Goal: Check status: Check status

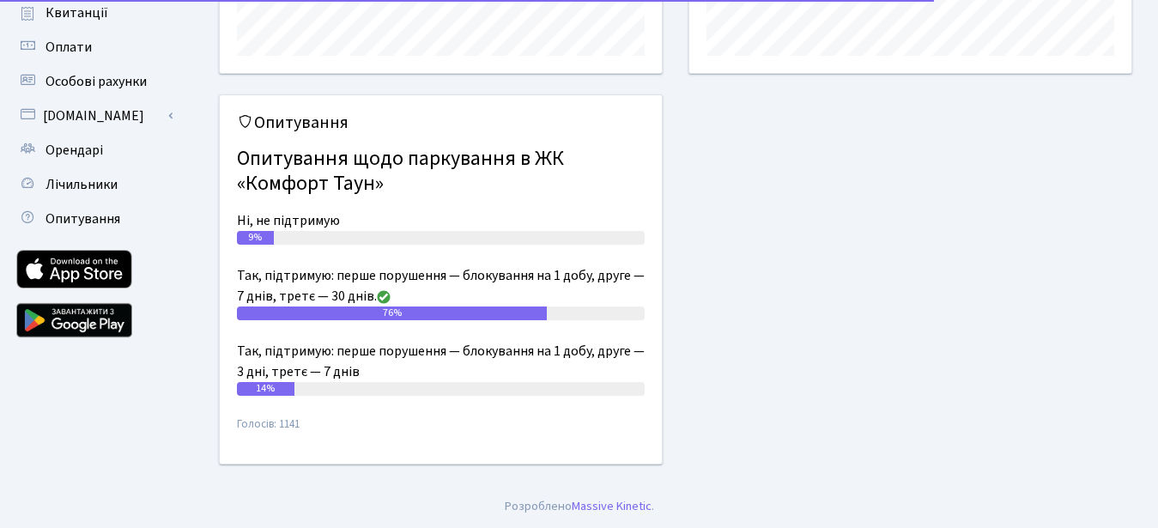
scroll to position [248, 442]
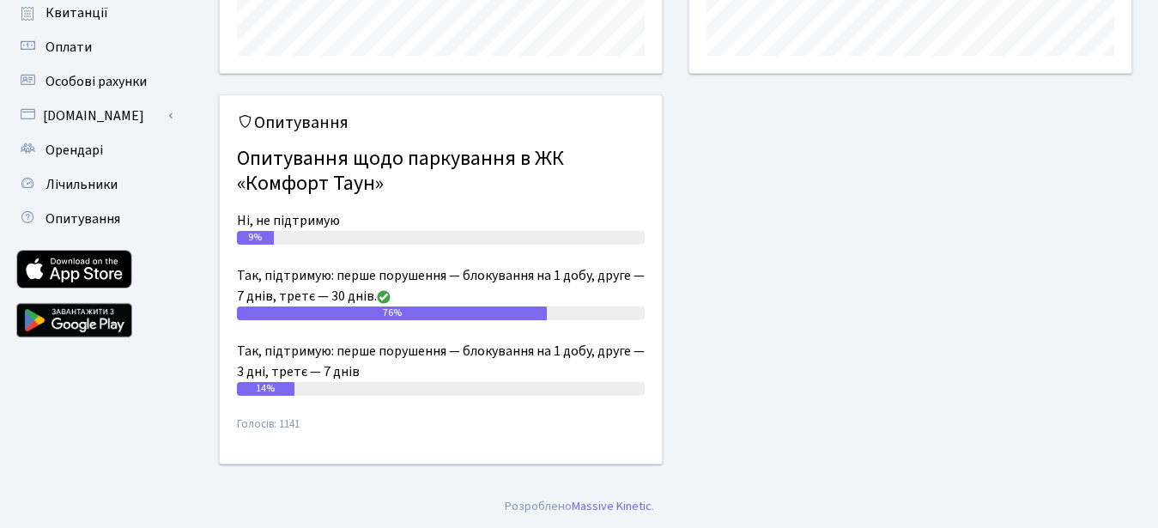
click at [1157, 306] on html "Комфорт Таун Свірідова О. Б. Мій обліковий запис Вийти Панель управління Повідо…" at bounding box center [579, 79] width 1158 height 897
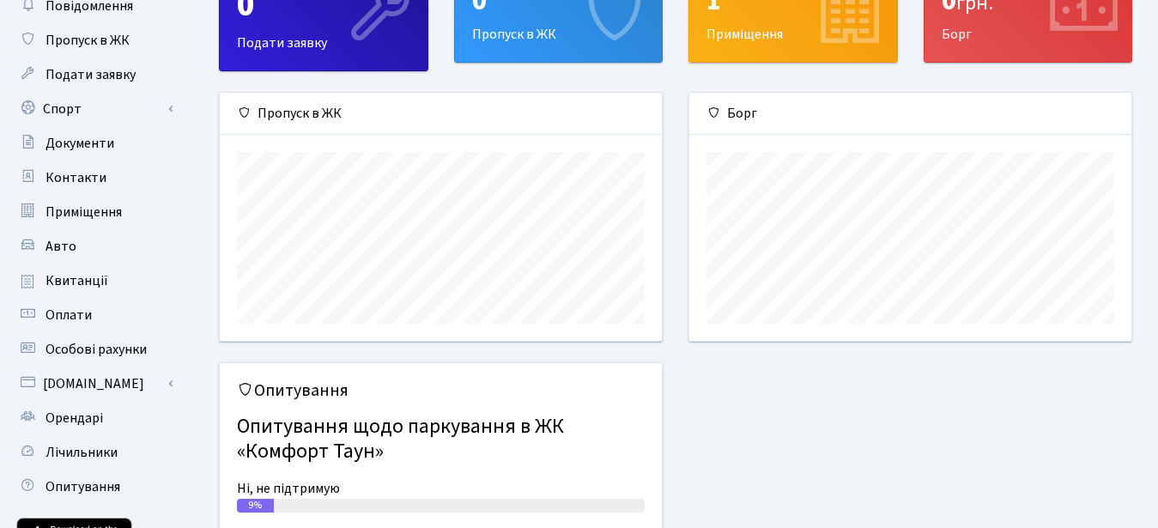
scroll to position [0, 0]
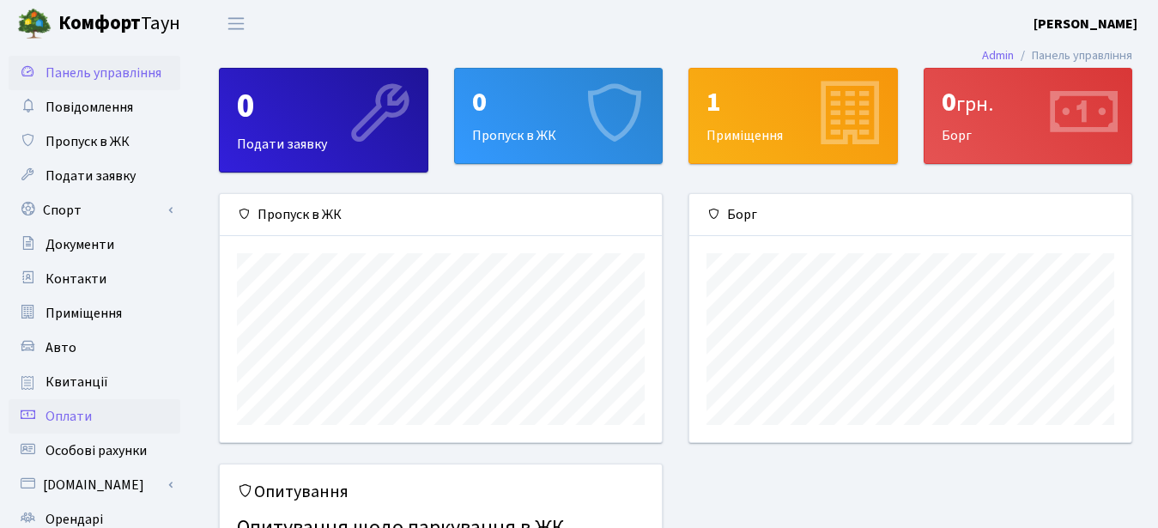
click at [70, 417] on span "Оплати" at bounding box center [68, 416] width 46 height 19
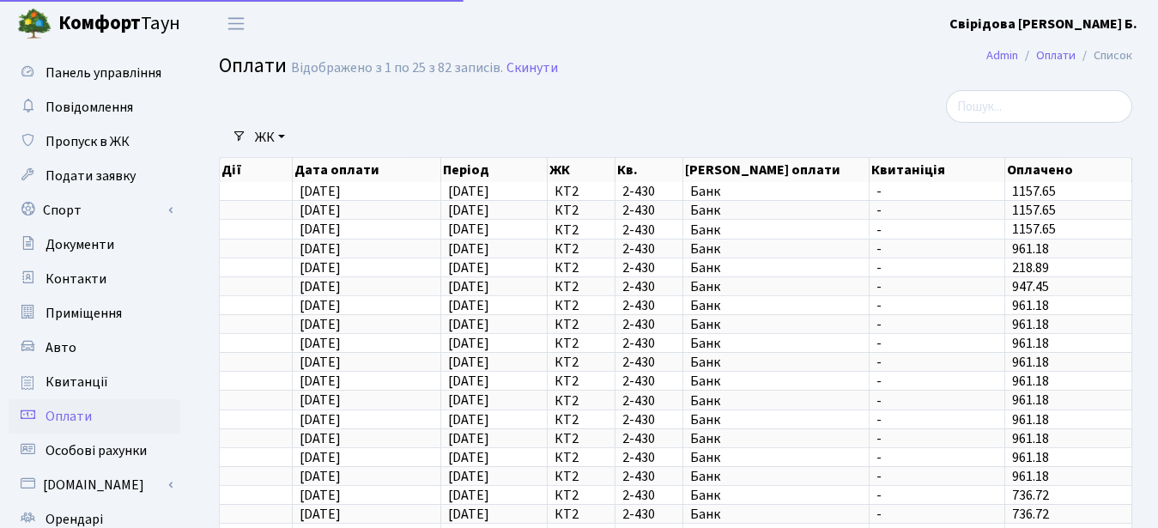
select select "25"
click at [88, 70] on span "Панель управління" at bounding box center [103, 73] width 116 height 19
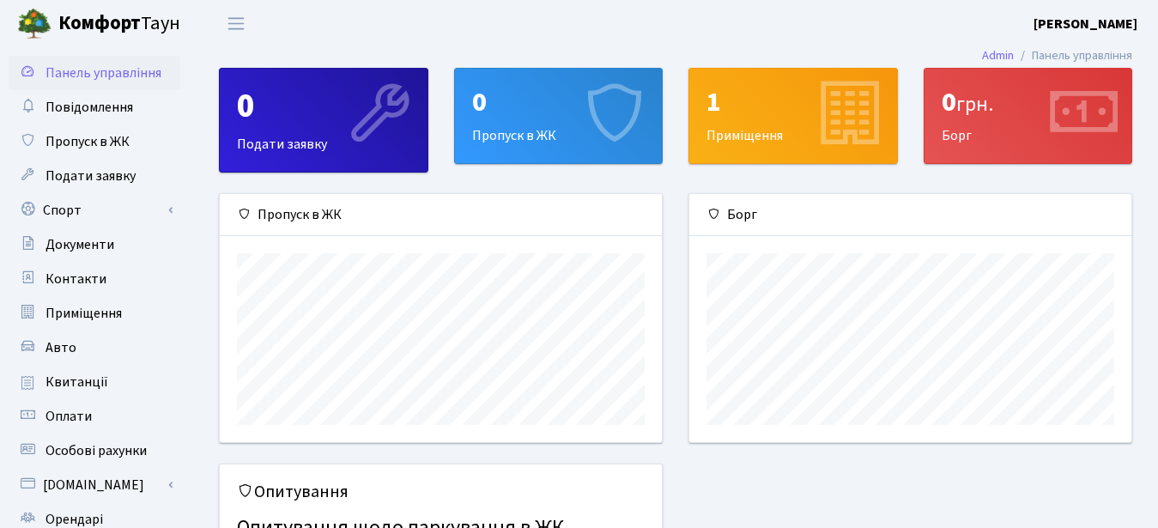
click at [1135, 123] on div "0 грн. Борг" at bounding box center [1028, 130] width 235 height 125
